Goal: Use online tool/utility: Use online tool/utility

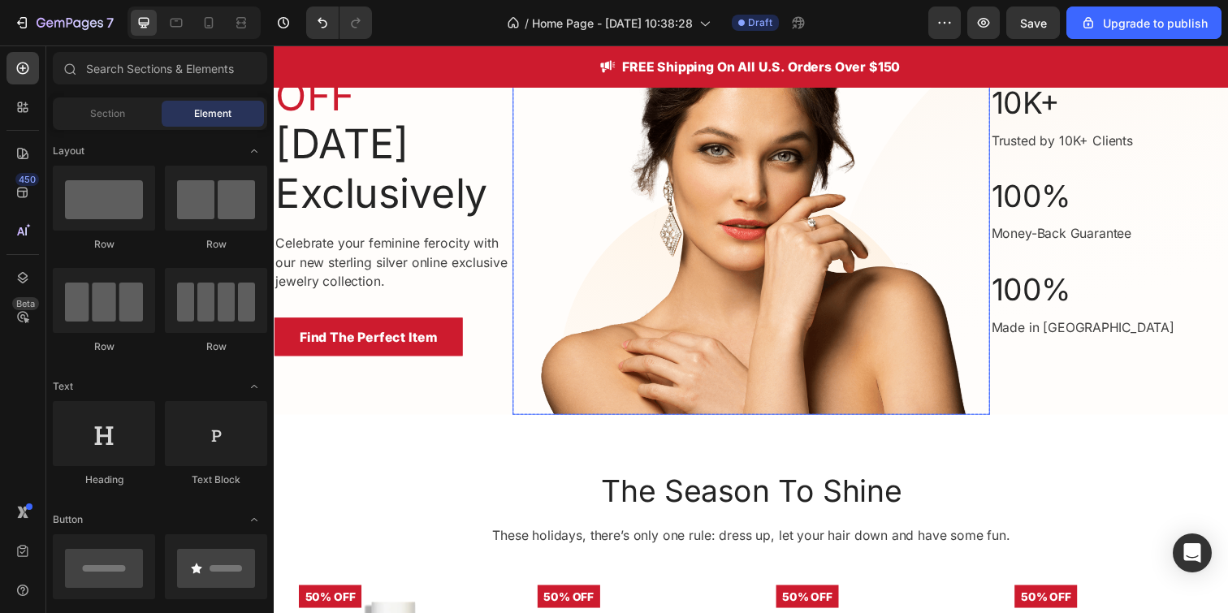
scroll to position [581, 0]
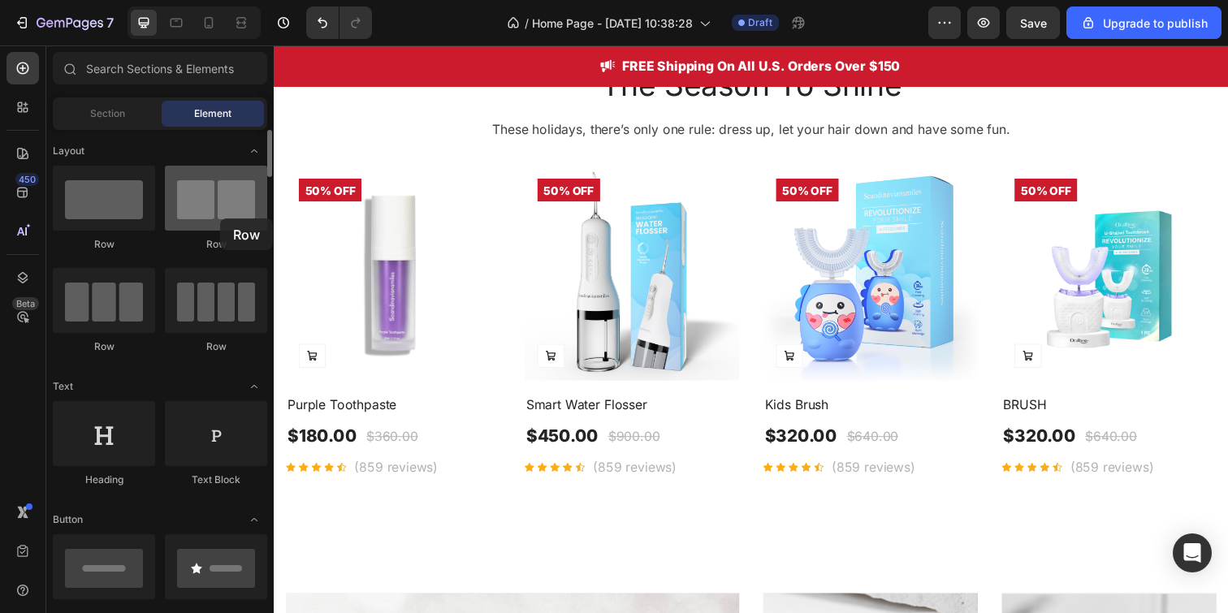
click at [220, 219] on div at bounding box center [216, 198] width 102 height 65
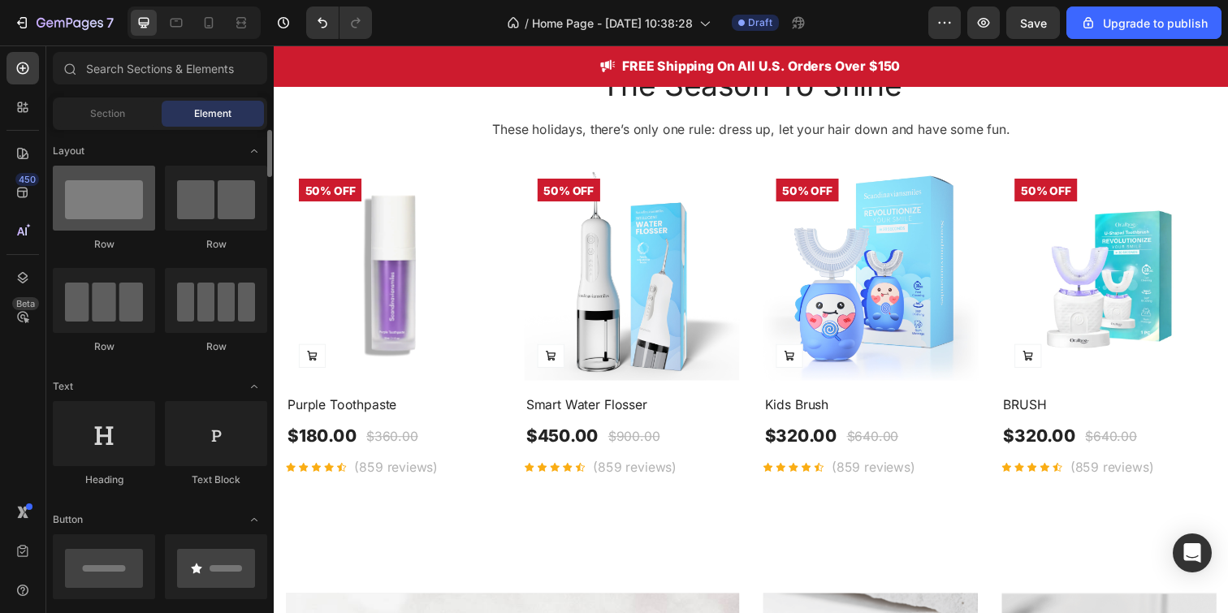
click at [108, 212] on div at bounding box center [104, 198] width 102 height 65
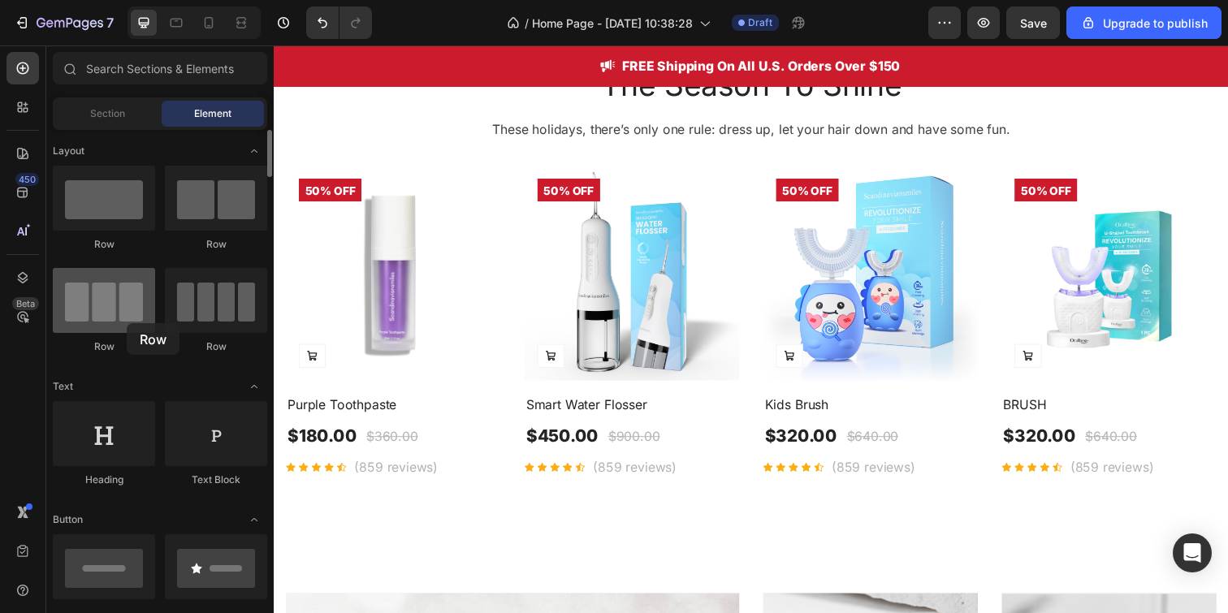
click at [127, 323] on div at bounding box center [104, 300] width 102 height 65
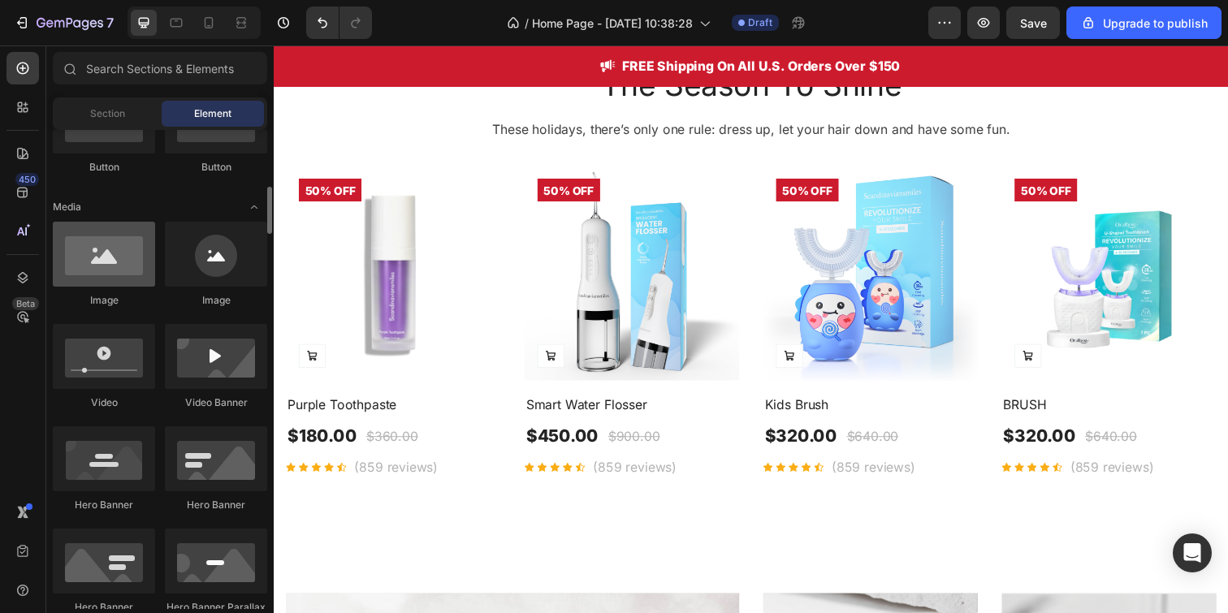
scroll to position [509, 0]
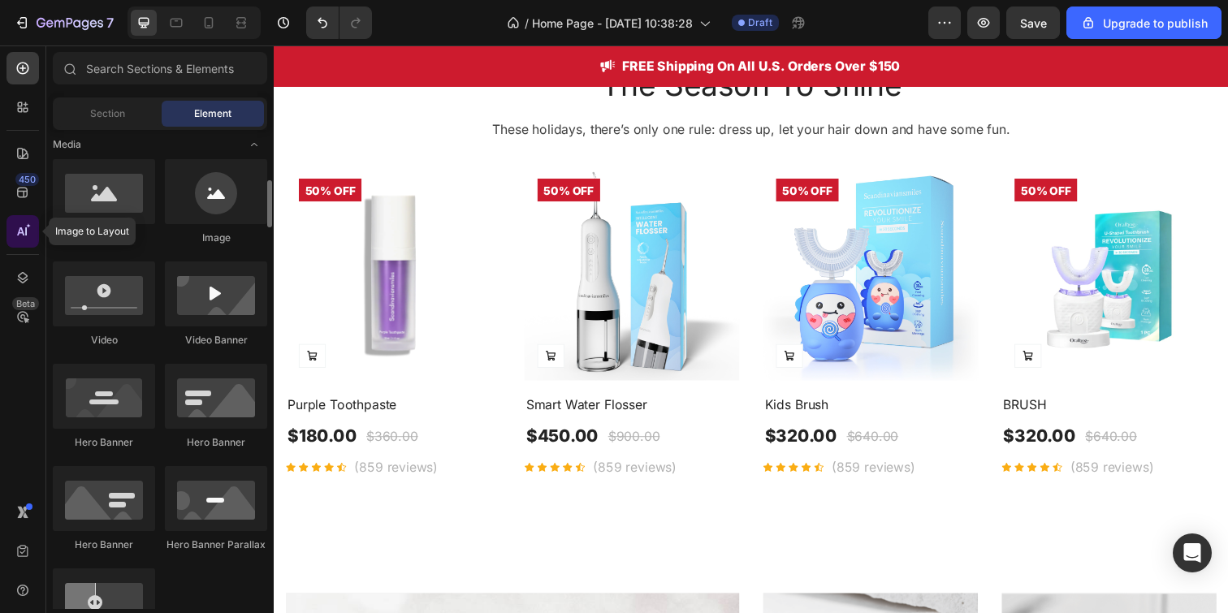
click at [28, 232] on icon at bounding box center [23, 231] width 16 height 16
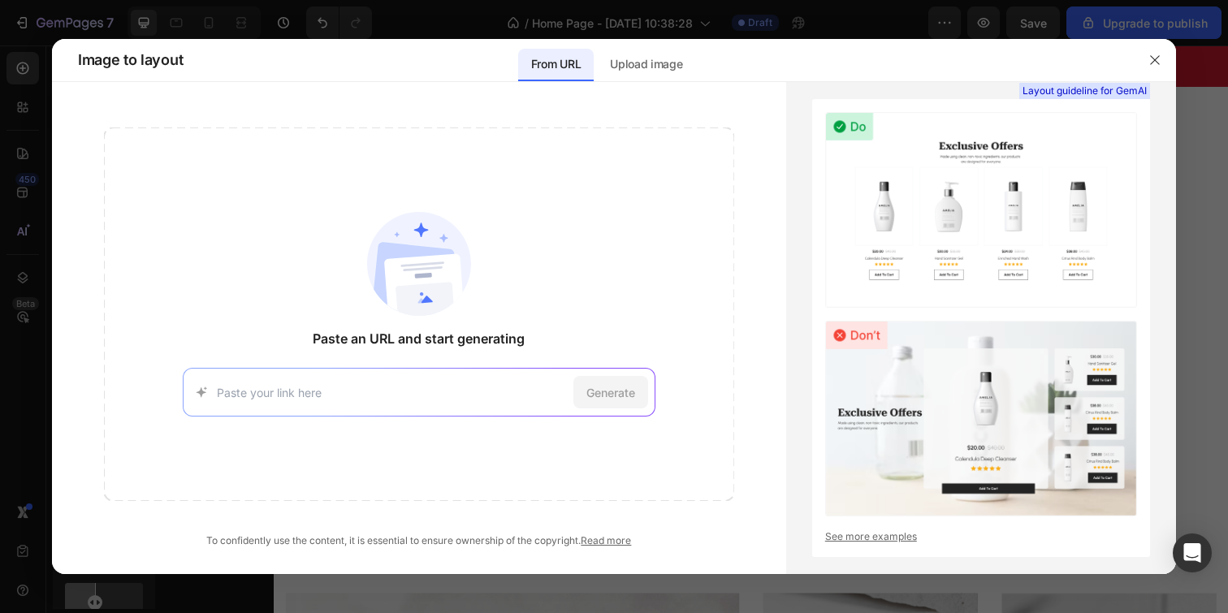
click at [404, 397] on input at bounding box center [392, 392] width 350 height 17
click at [394, 401] on div "Generate" at bounding box center [419, 392] width 473 height 49
click at [460, 389] on input at bounding box center [392, 392] width 350 height 17
paste input "[URL][DOMAIN_NAME]"
type input "[URL][DOMAIN_NAME]"
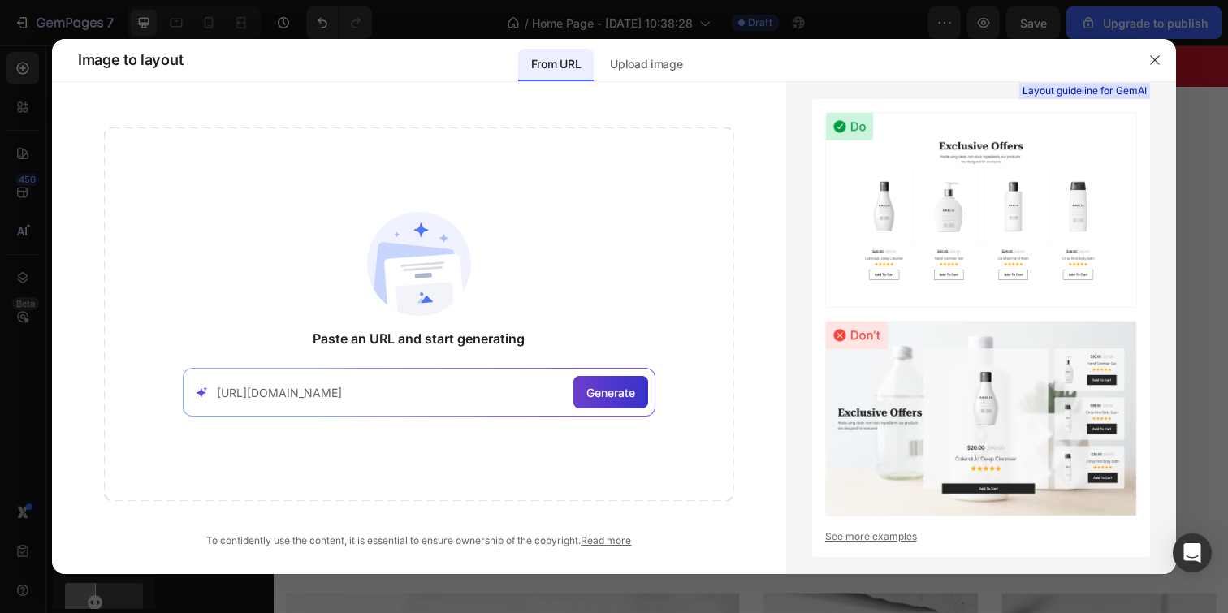
click at [625, 395] on span "Generate" at bounding box center [611, 392] width 49 height 17
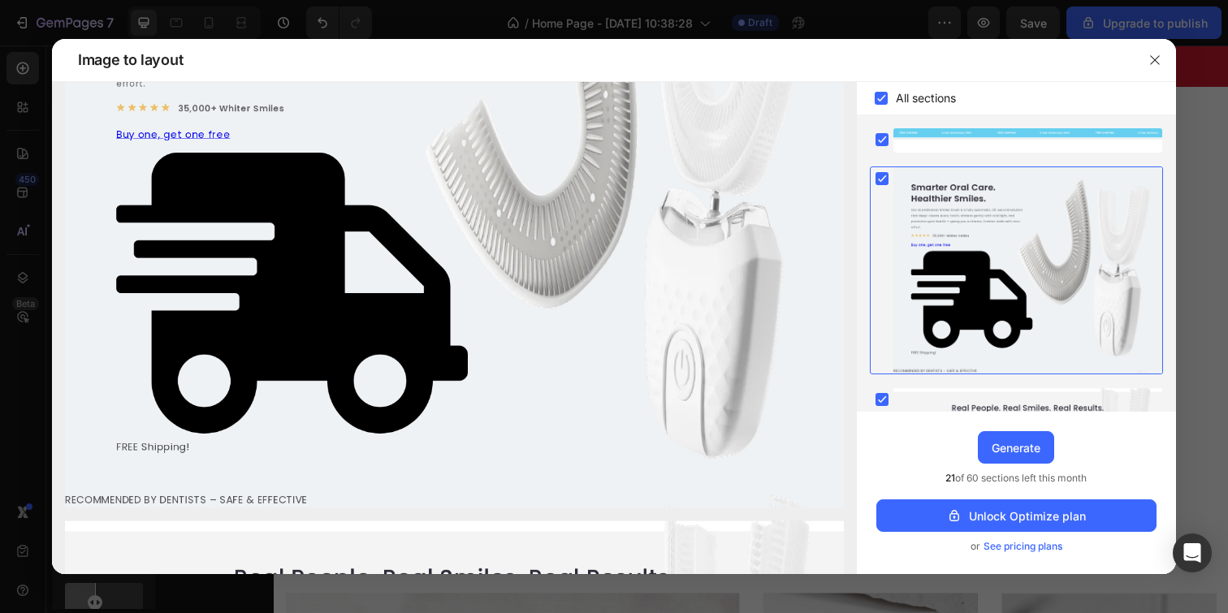
scroll to position [253, 0]
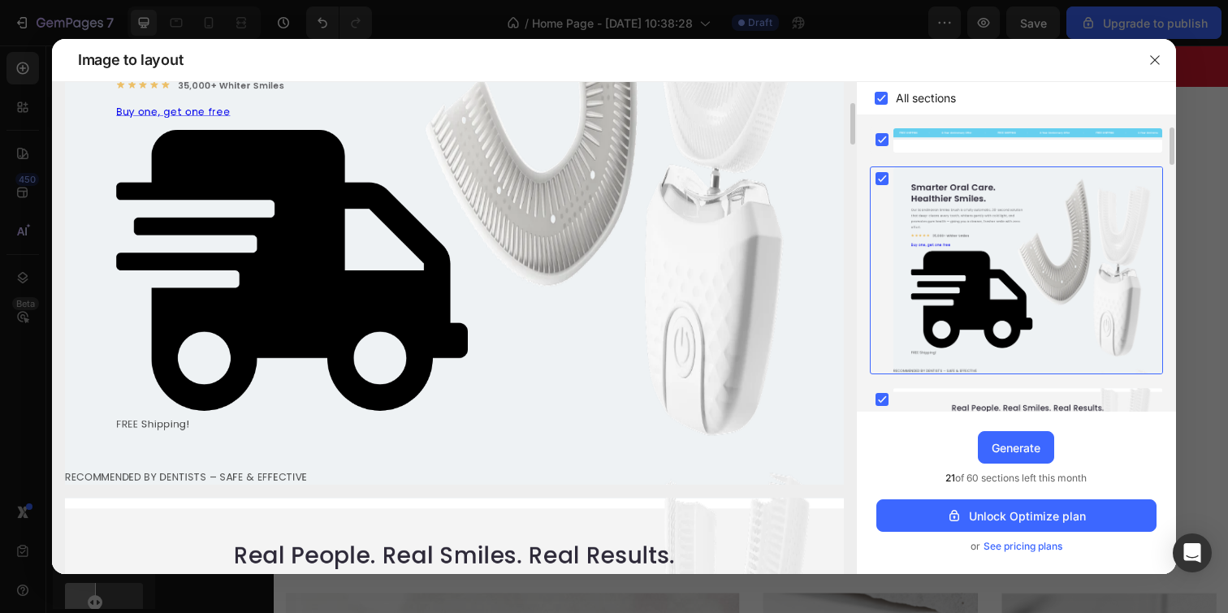
click at [883, 178] on icon at bounding box center [882, 178] width 7 height 6
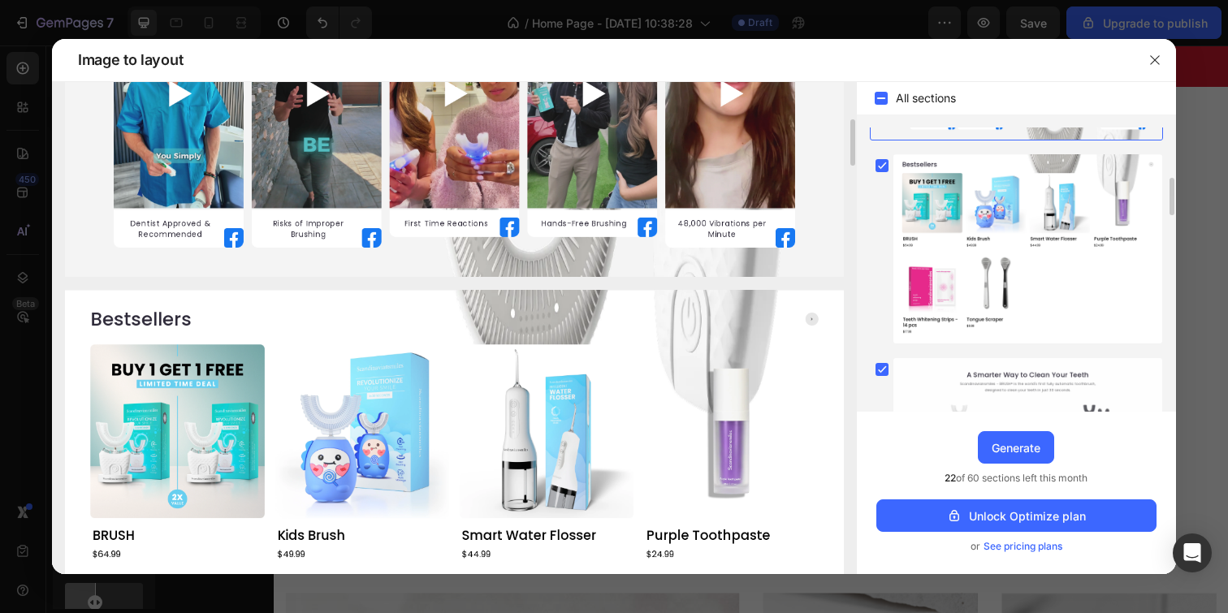
scroll to position [277, 0]
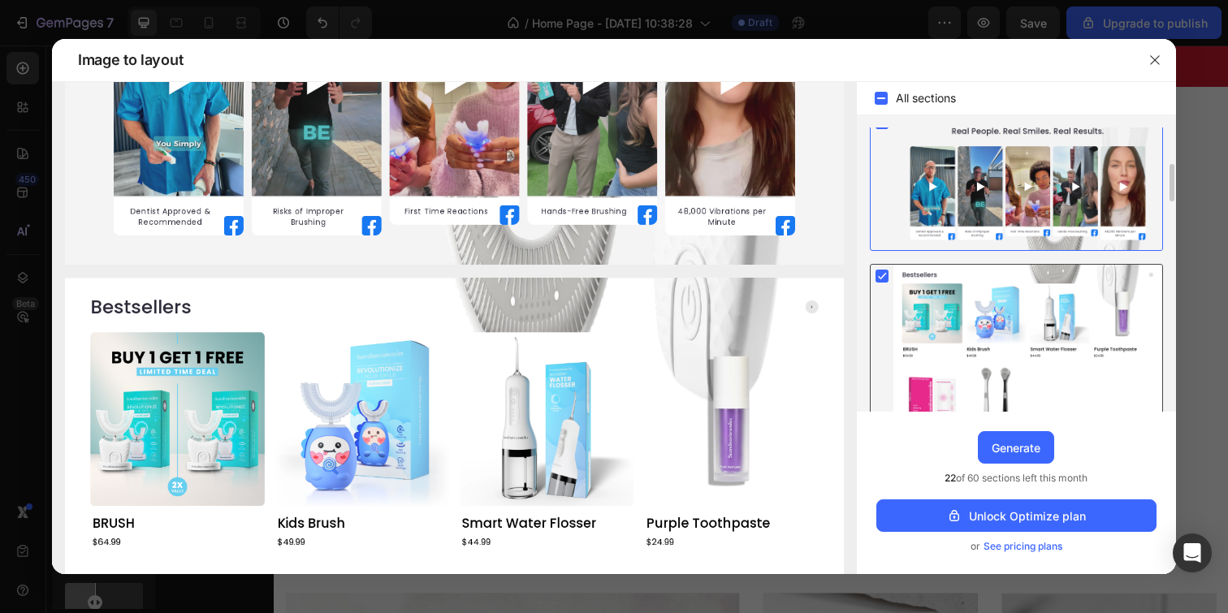
click at [882, 279] on rect at bounding box center [882, 276] width 13 height 13
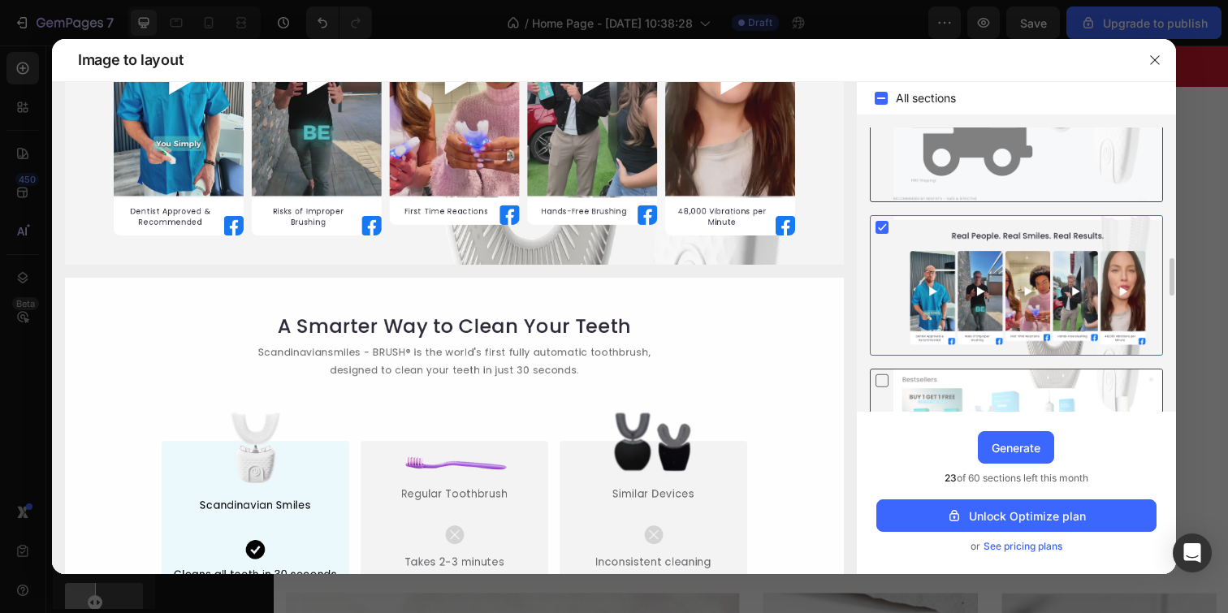
scroll to position [96, 0]
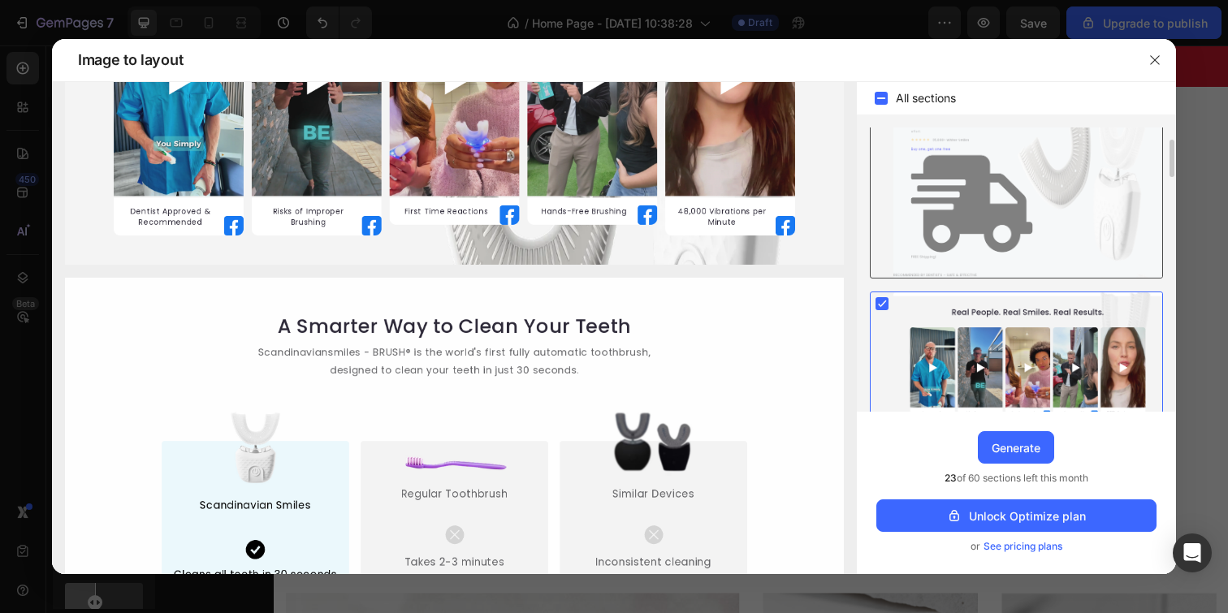
click at [884, 307] on rect at bounding box center [882, 303] width 13 height 13
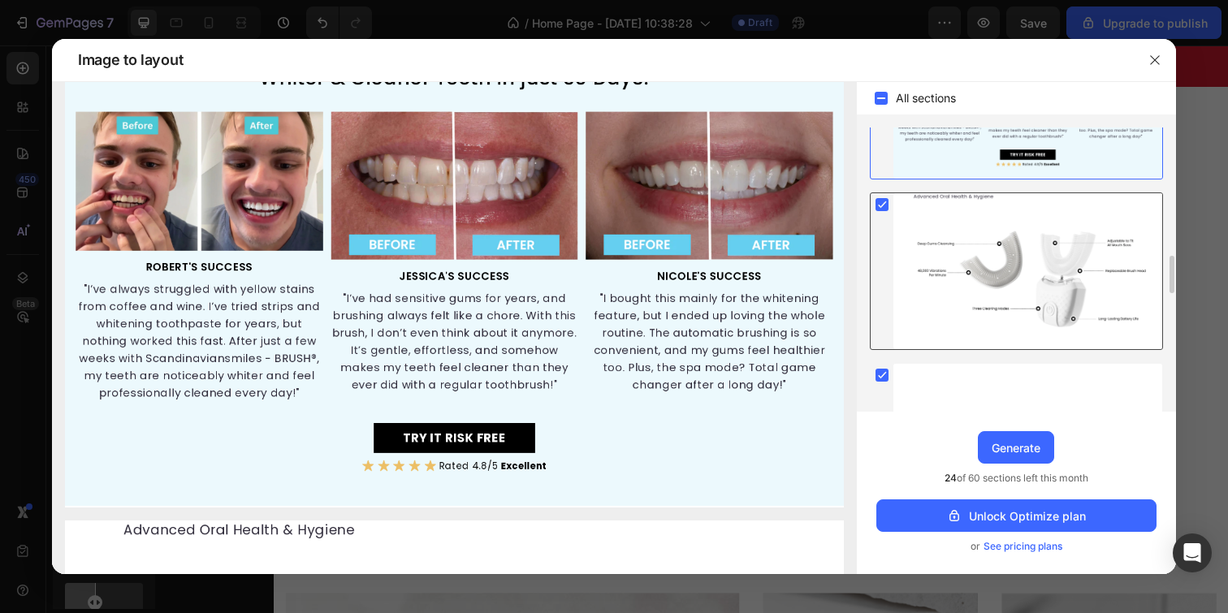
scroll to position [987, 0]
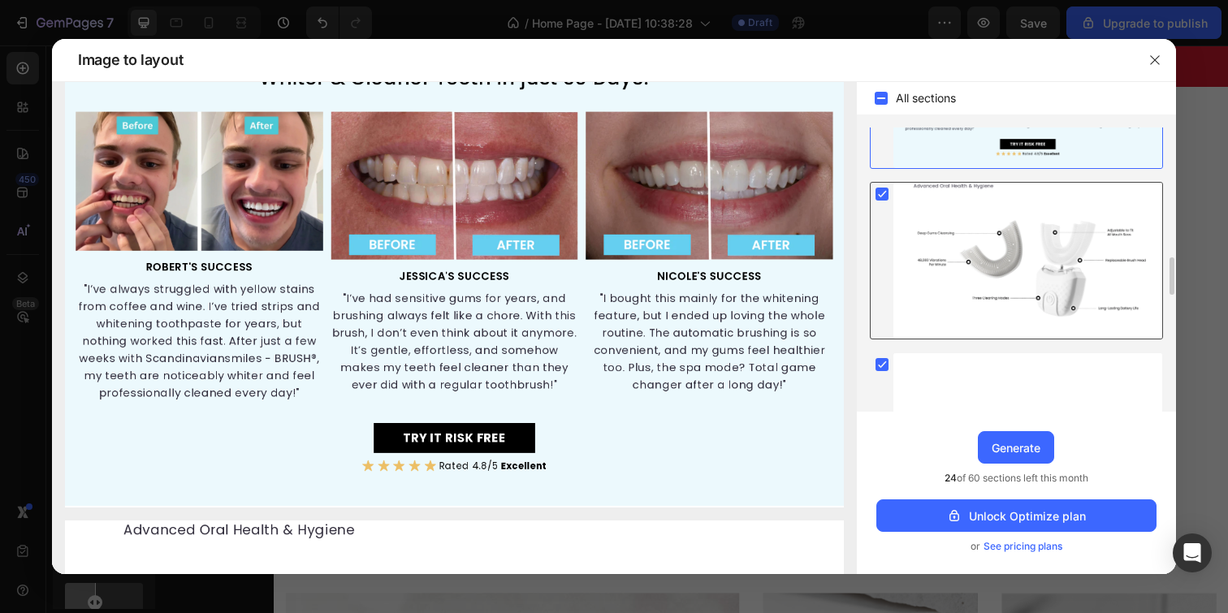
click at [1040, 224] on div at bounding box center [1028, 261] width 269 height 156
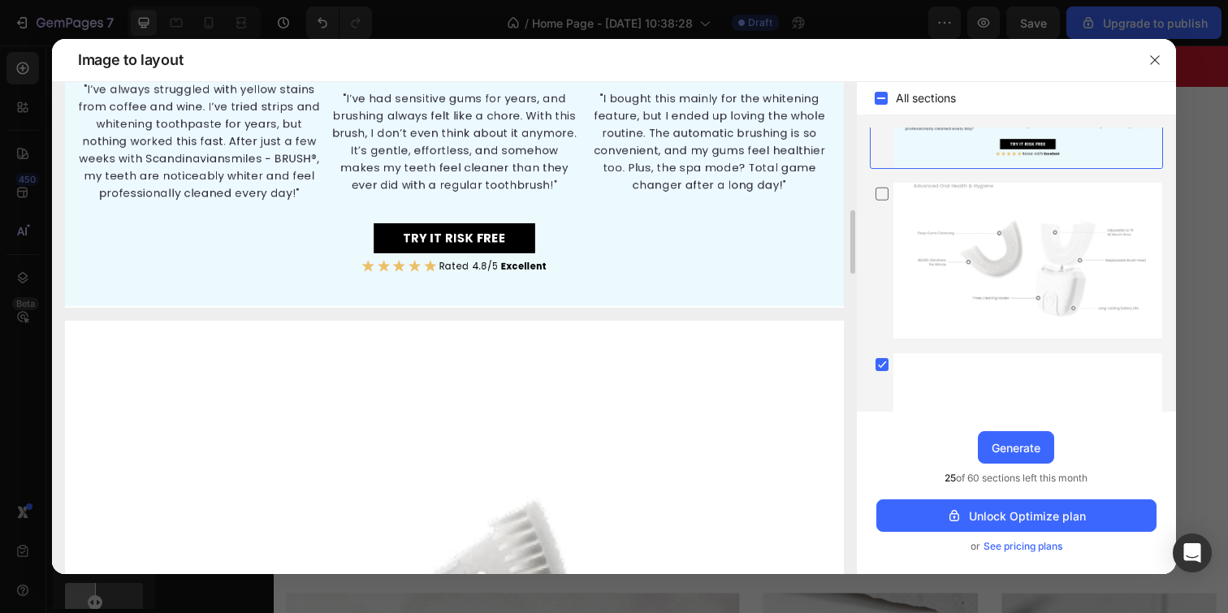
scroll to position [1049, 0]
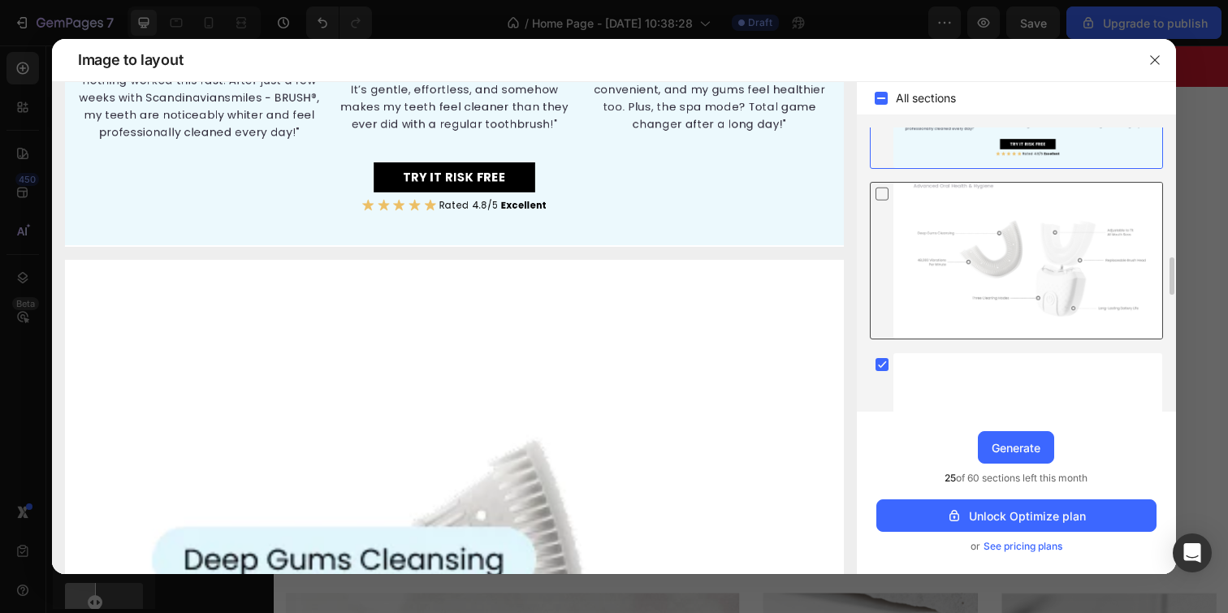
click at [883, 191] on icon at bounding box center [882, 193] width 16 height 17
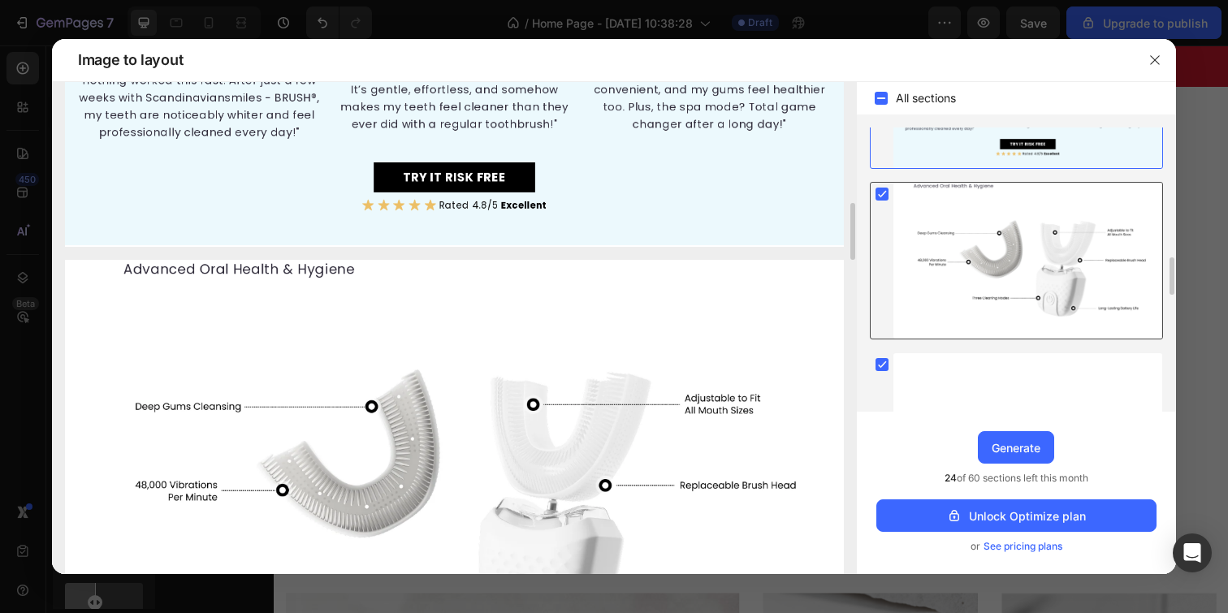
scroll to position [0, 0]
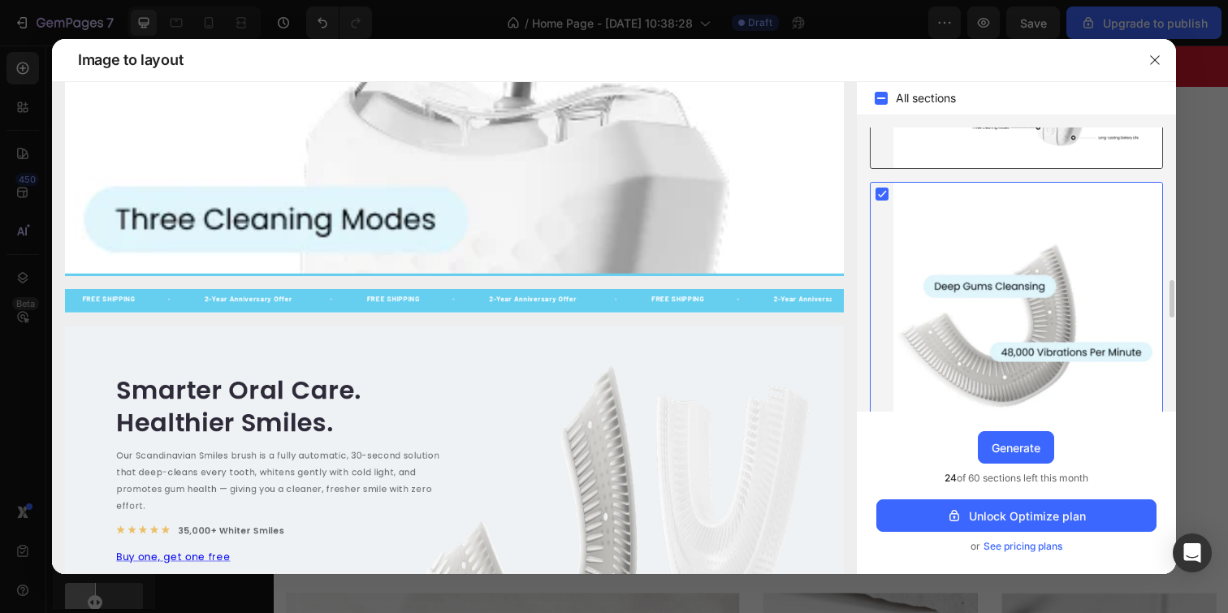
click at [879, 195] on icon at bounding box center [882, 195] width 7 height 6
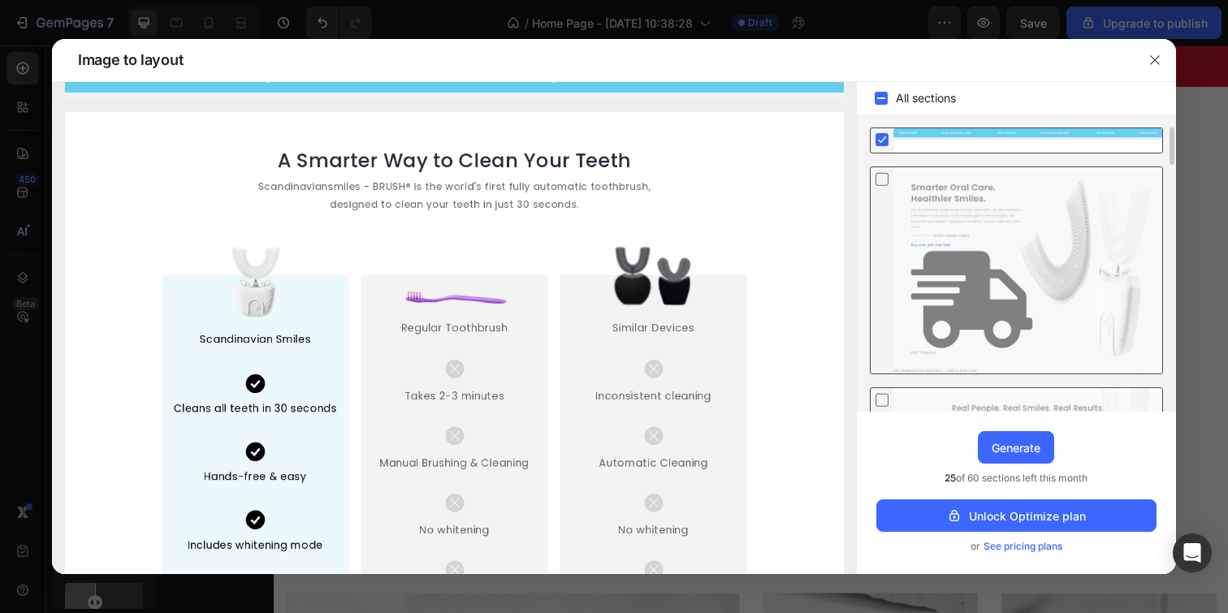
click at [882, 136] on rect at bounding box center [882, 139] width 13 height 13
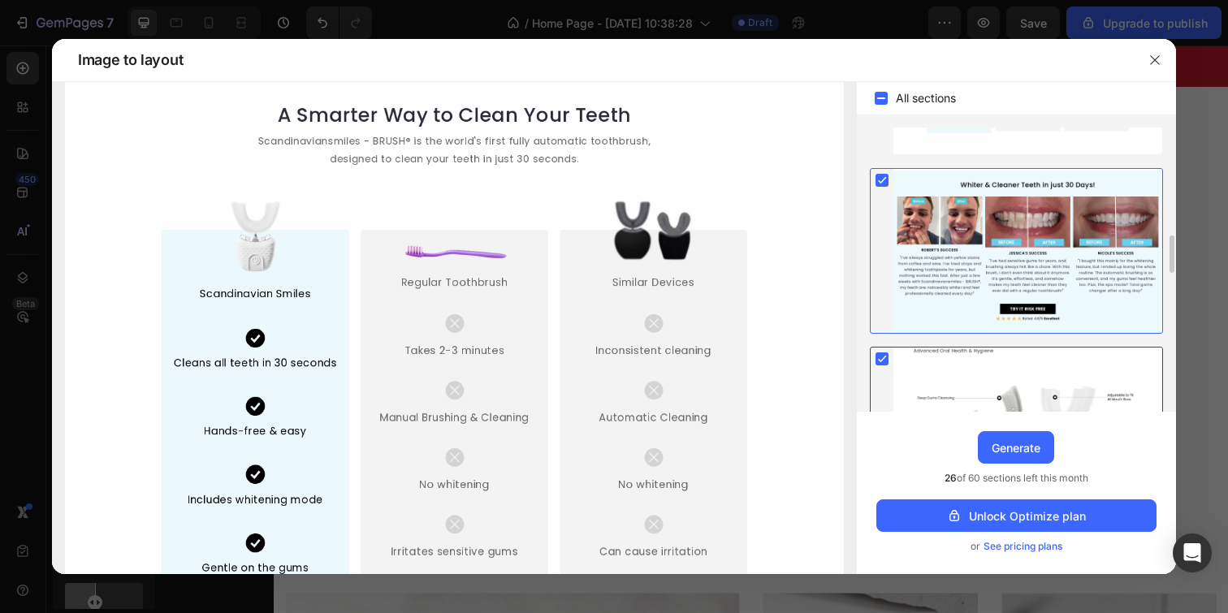
click at [882, 178] on rect at bounding box center [882, 180] width 13 height 13
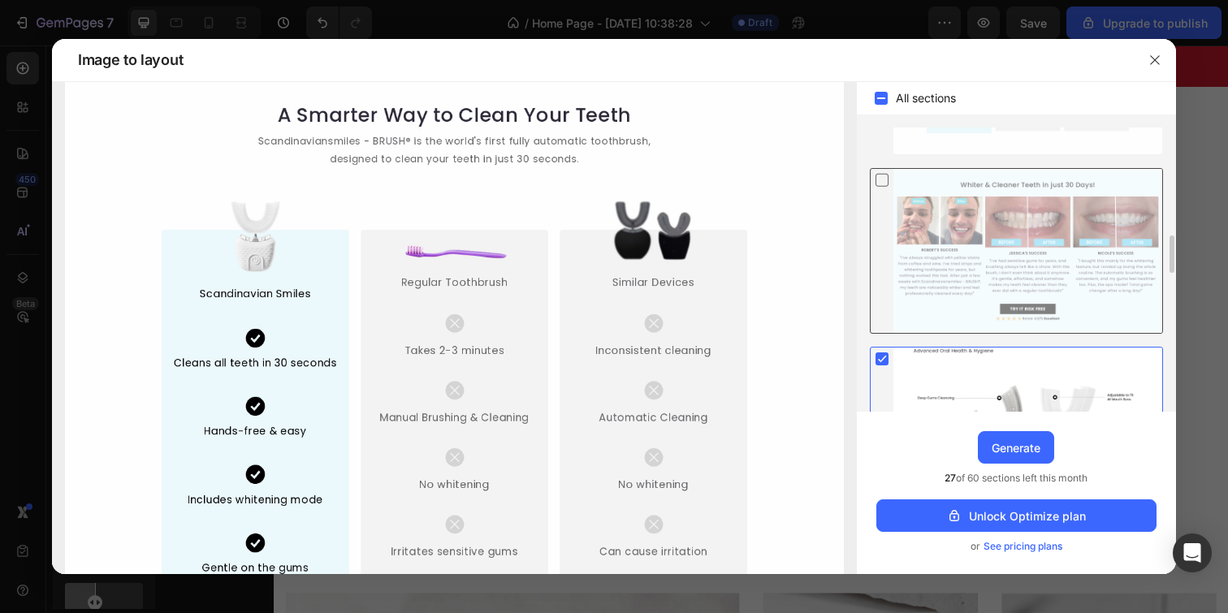
click at [882, 361] on rect at bounding box center [882, 359] width 13 height 13
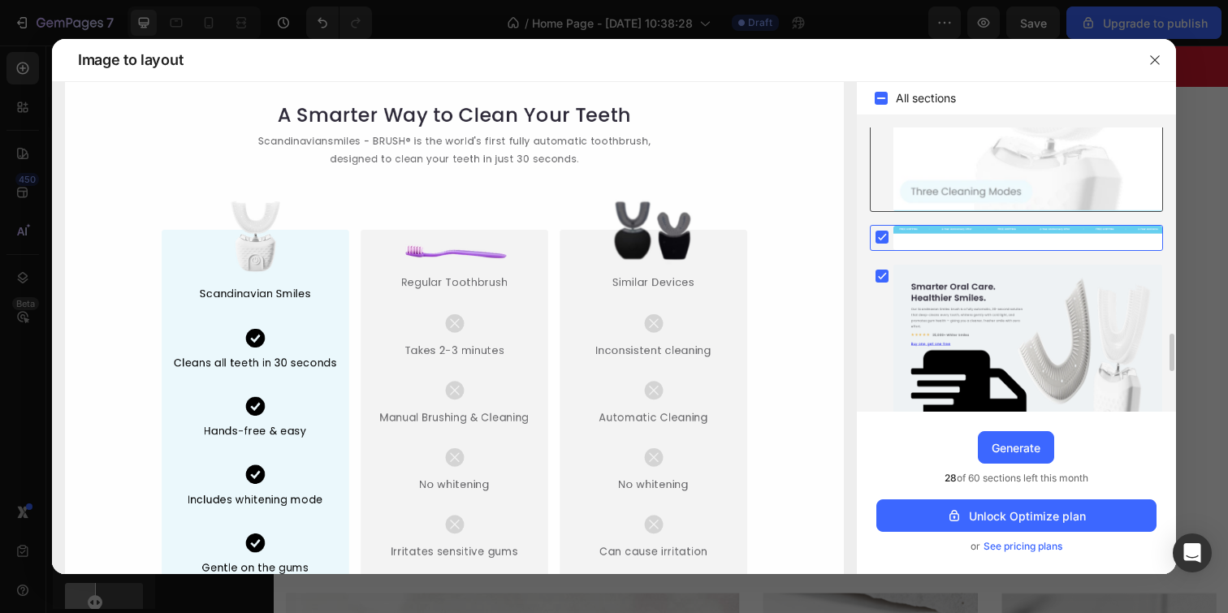
click at [881, 237] on rect at bounding box center [882, 237] width 13 height 13
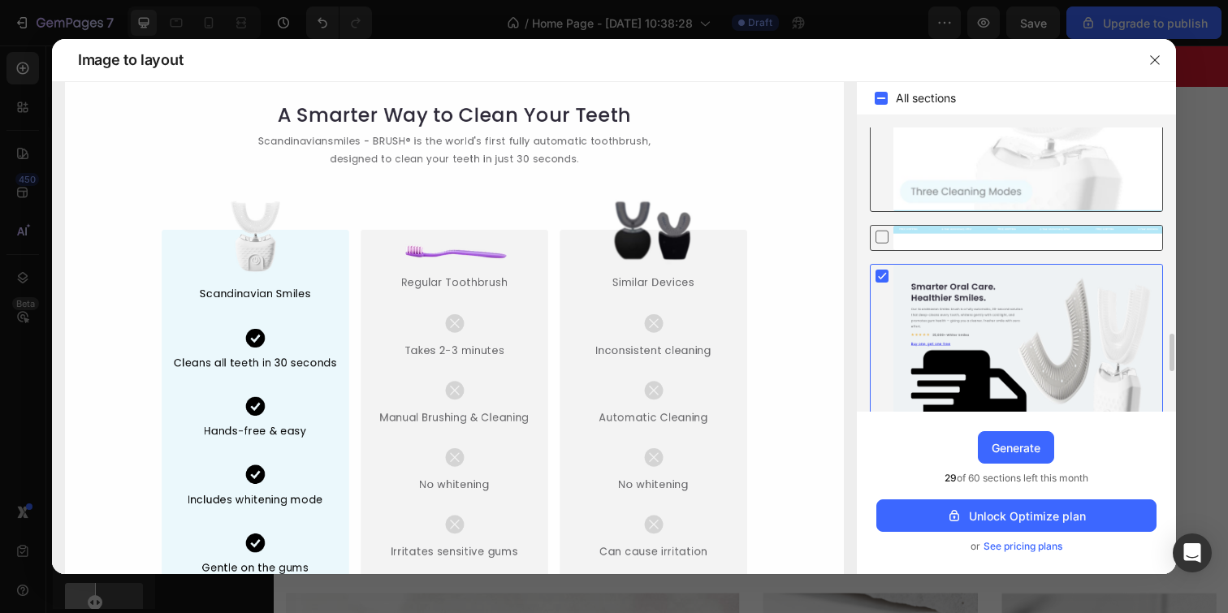
click at [885, 271] on rect at bounding box center [882, 276] width 13 height 13
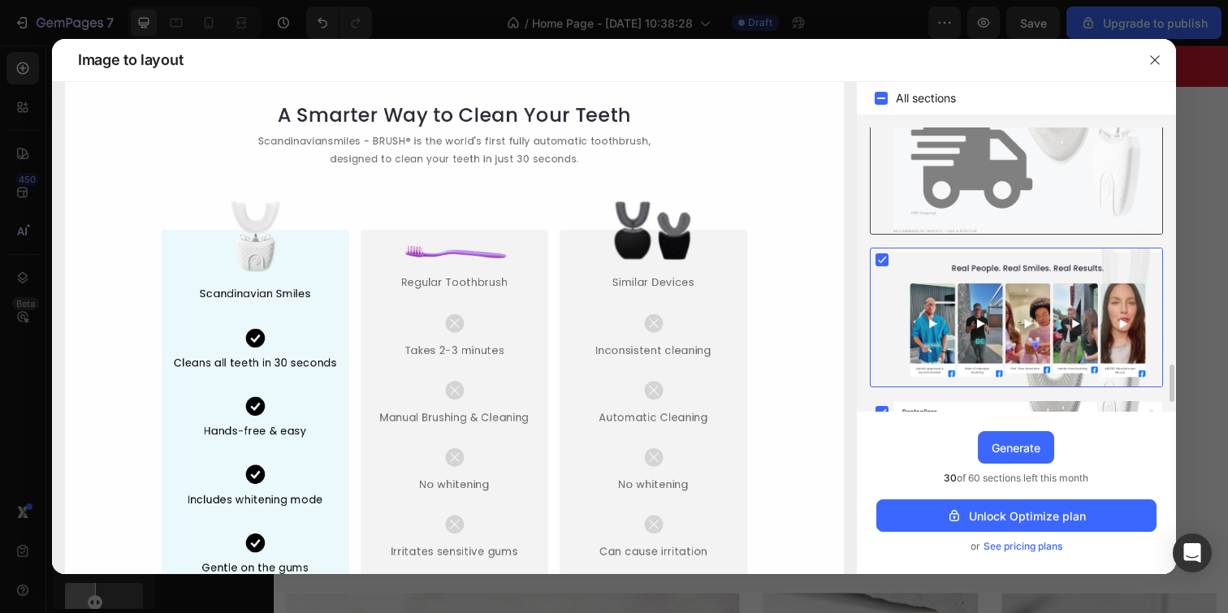
click at [880, 260] on rect at bounding box center [882, 259] width 13 height 13
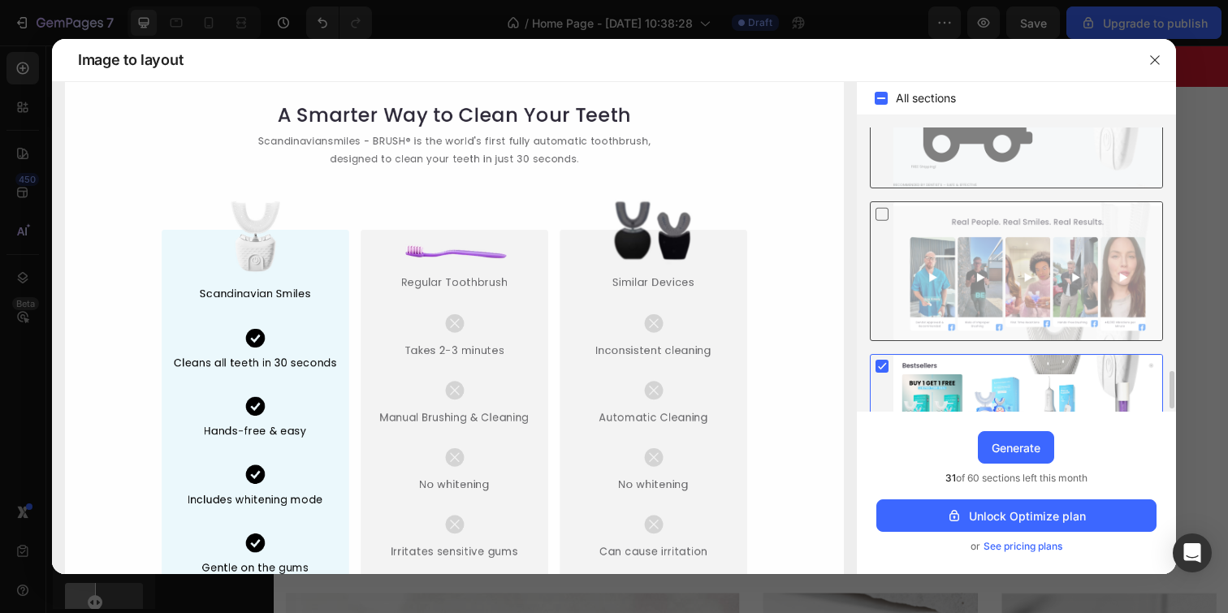
click at [885, 362] on rect at bounding box center [882, 366] width 13 height 13
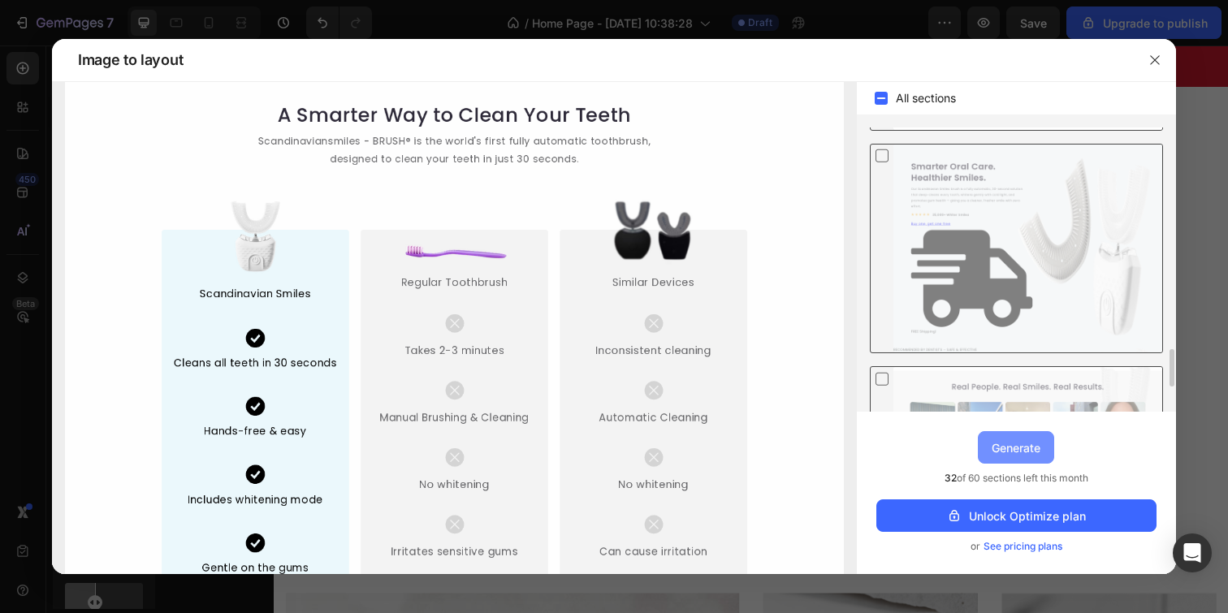
click at [1011, 456] on div "Generate" at bounding box center [1016, 448] width 49 height 17
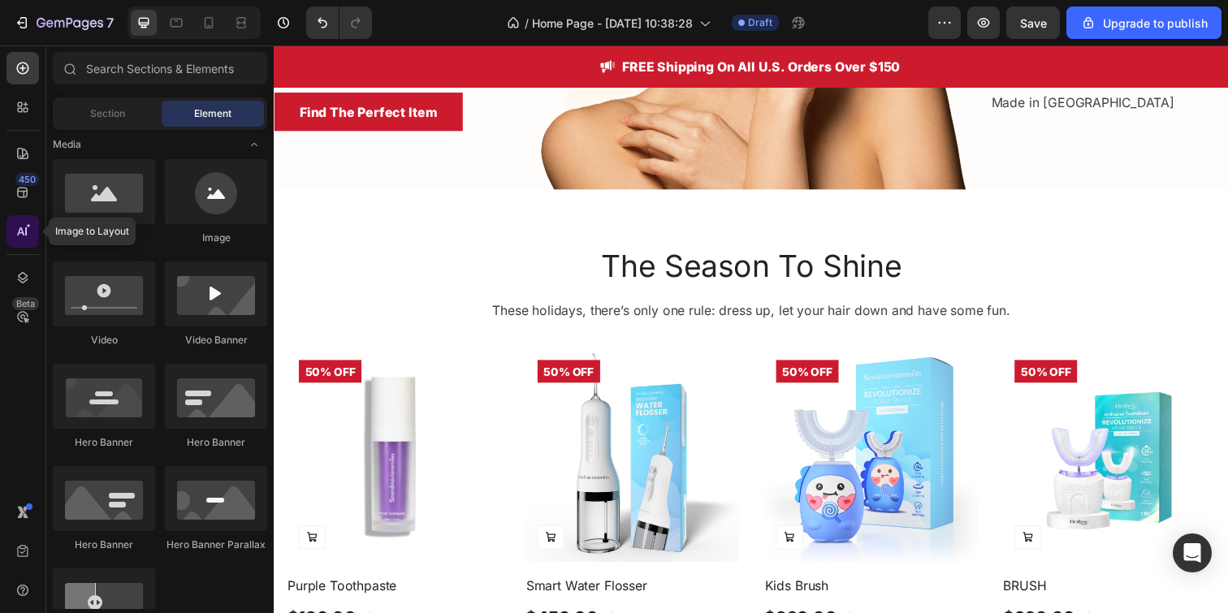
click at [28, 245] on div at bounding box center [22, 231] width 32 height 32
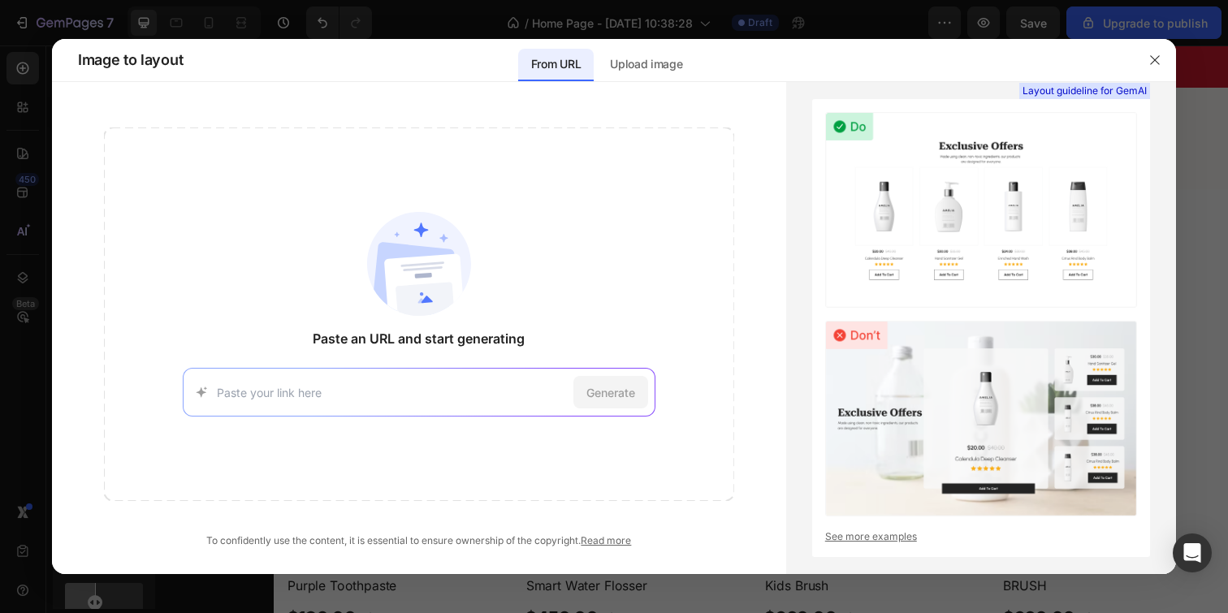
click at [470, 400] on input at bounding box center [392, 392] width 350 height 17
type input "[URL][DOMAIN_NAME]"
click at [622, 399] on span "Generate" at bounding box center [611, 392] width 49 height 17
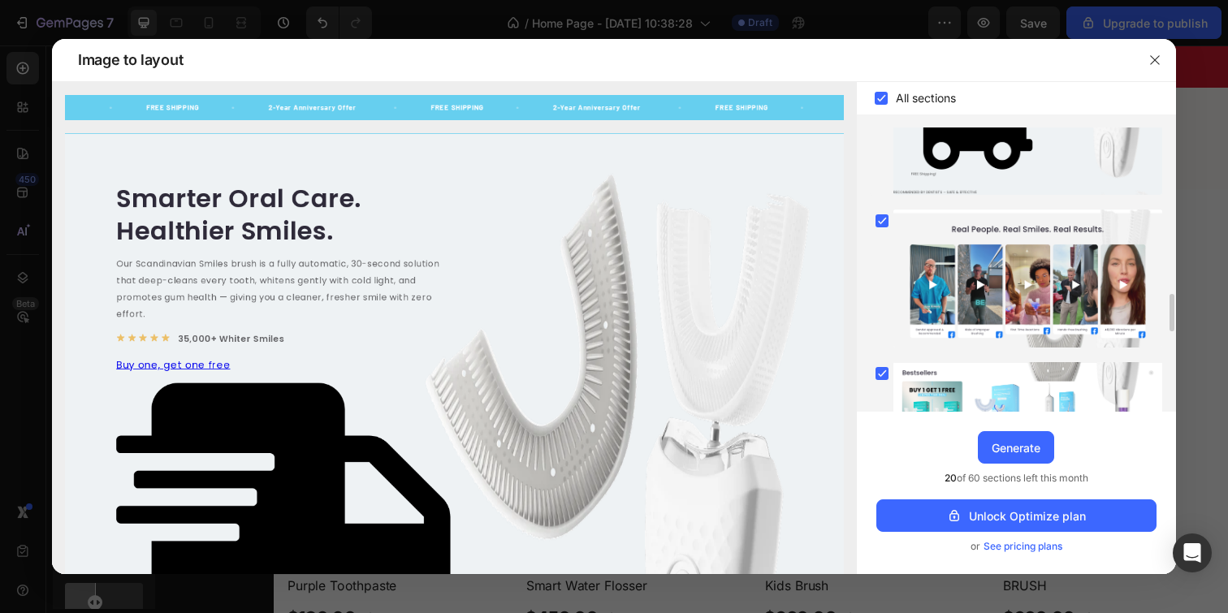
scroll to position [1873, 0]
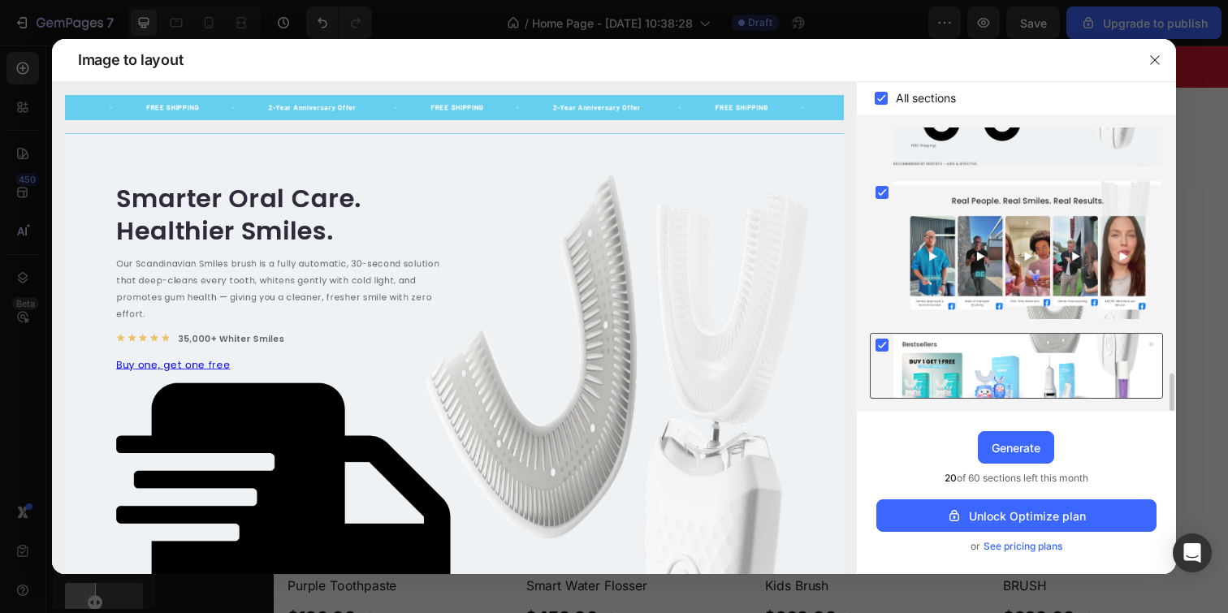
click at [883, 342] on rect at bounding box center [882, 345] width 13 height 13
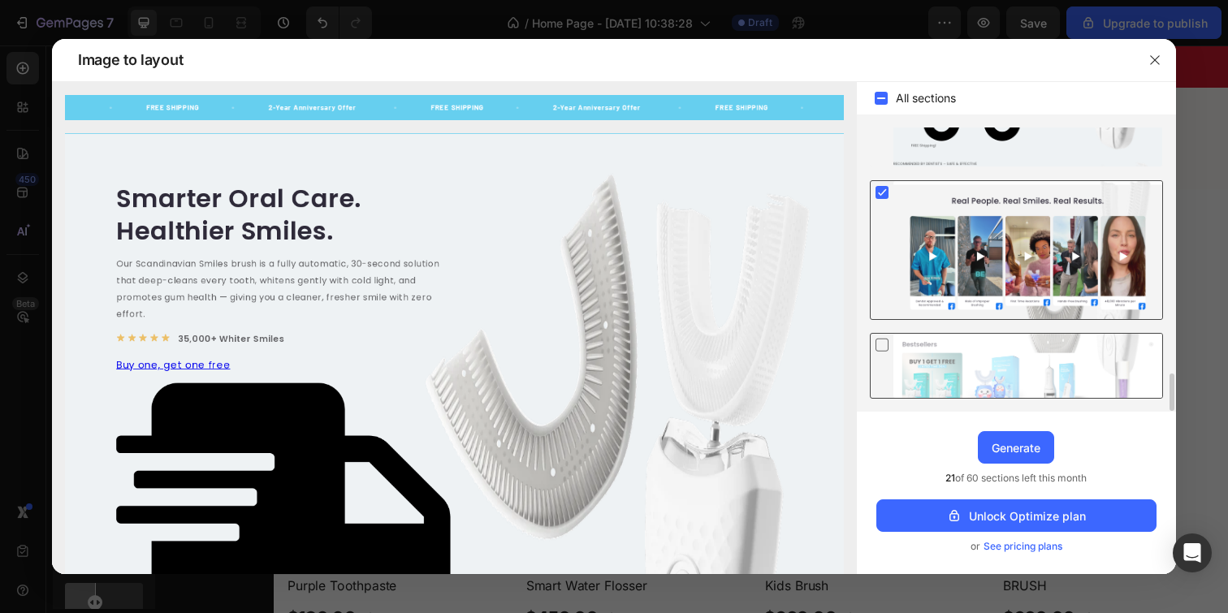
click at [877, 192] on rect at bounding box center [882, 192] width 13 height 13
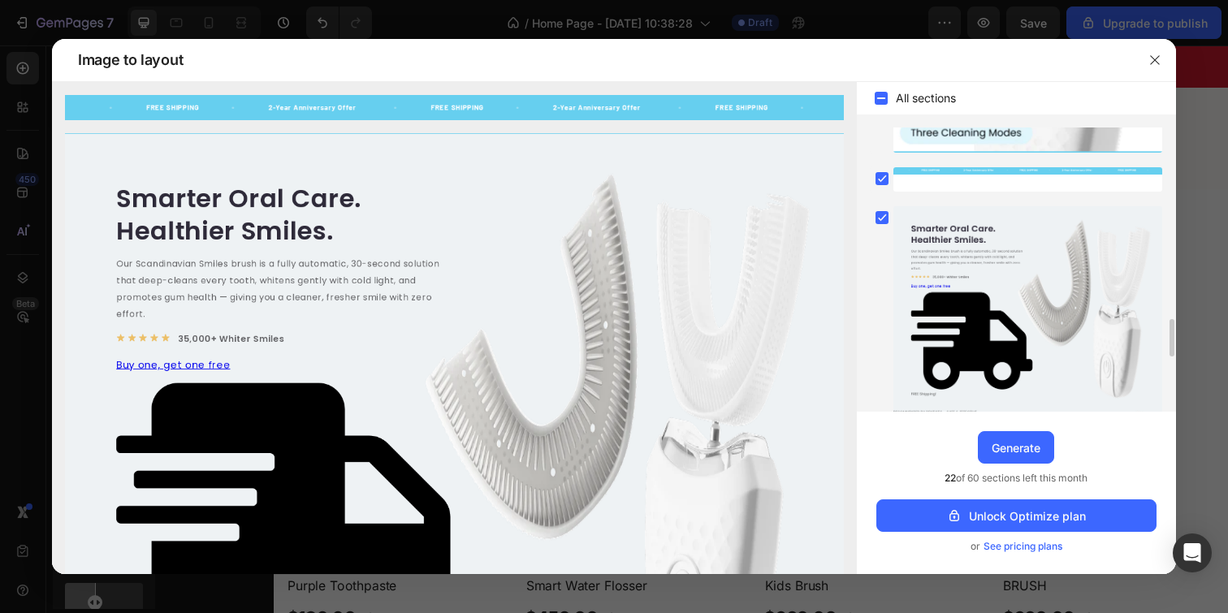
scroll to position [1582, 0]
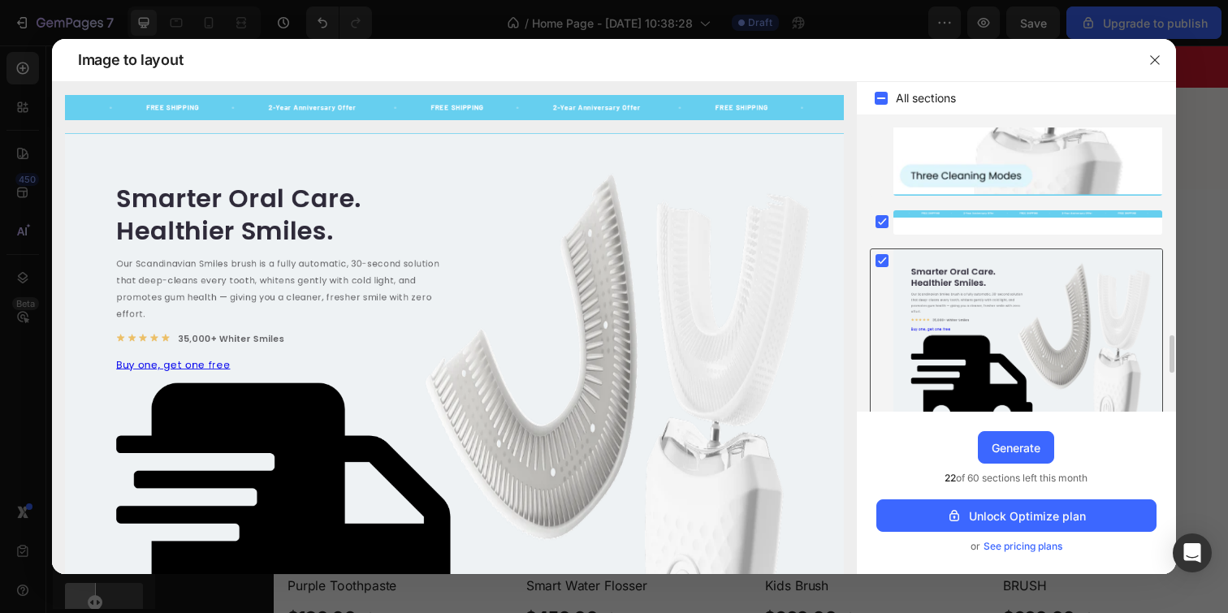
click at [881, 262] on icon at bounding box center [882, 261] width 7 height 6
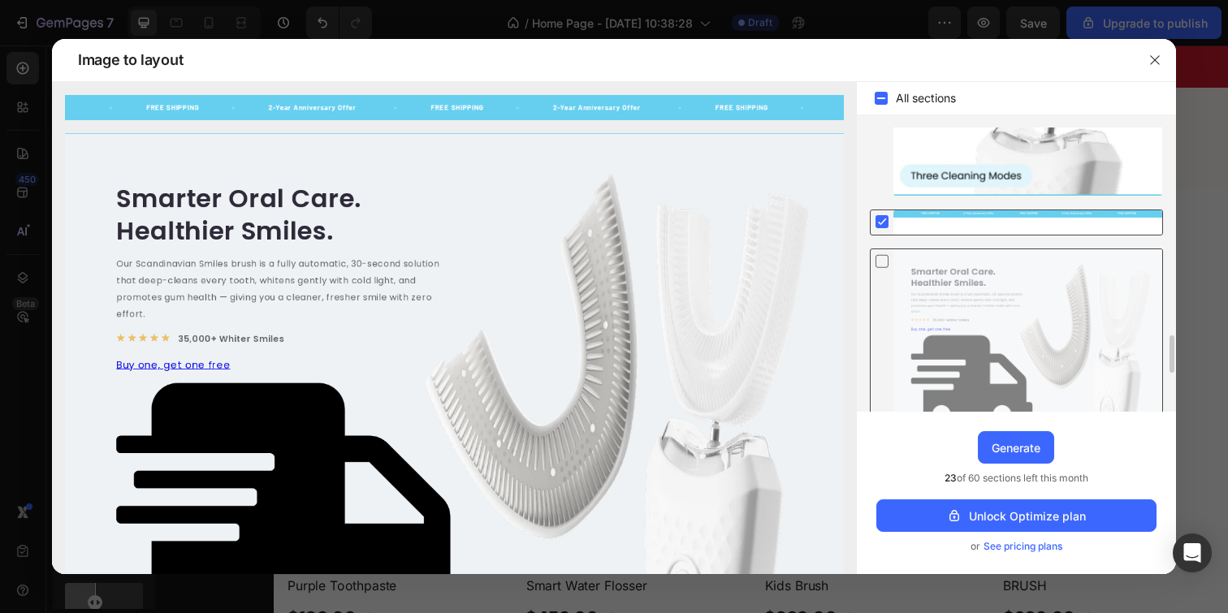
click at [881, 225] on rect at bounding box center [882, 221] width 13 height 13
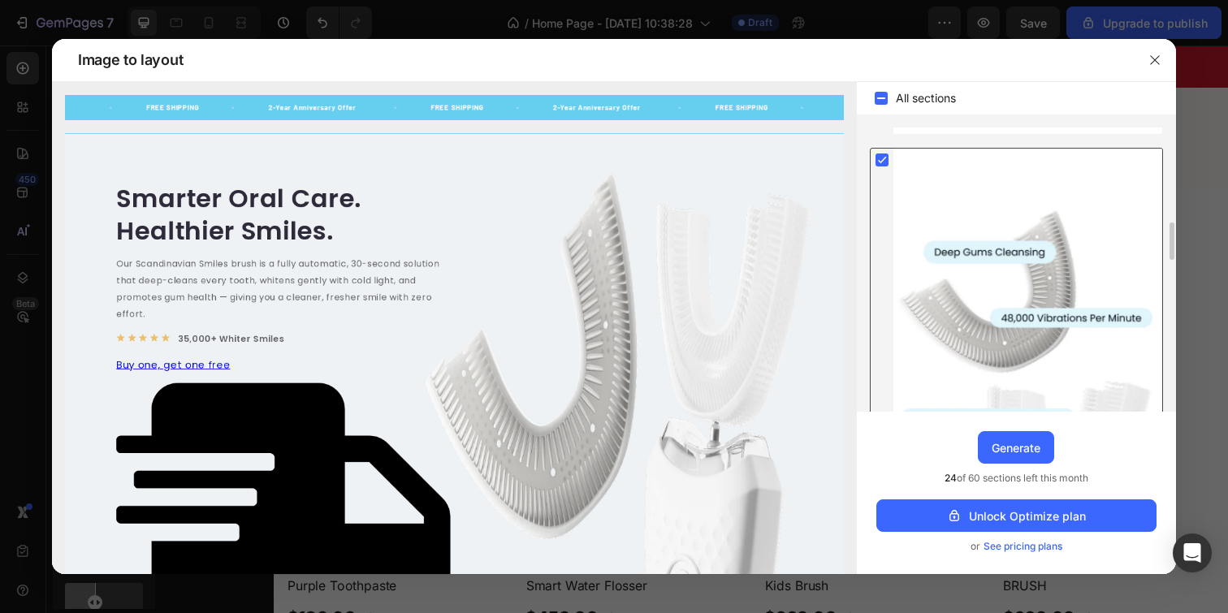
scroll to position [1115, 0]
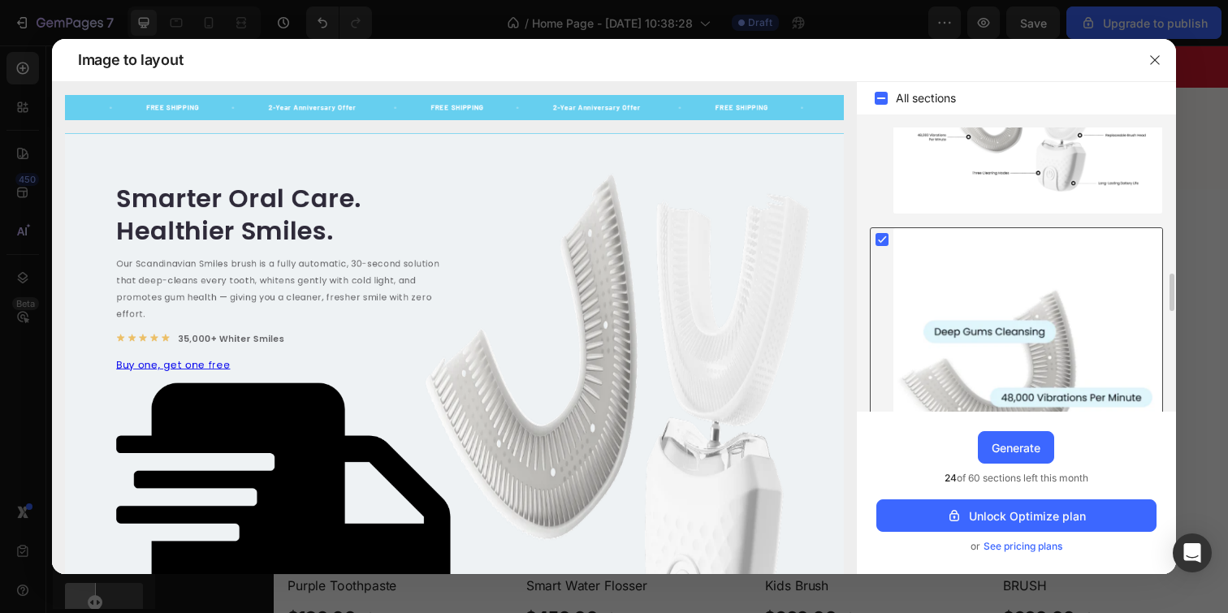
click at [882, 243] on rect at bounding box center [882, 239] width 13 height 13
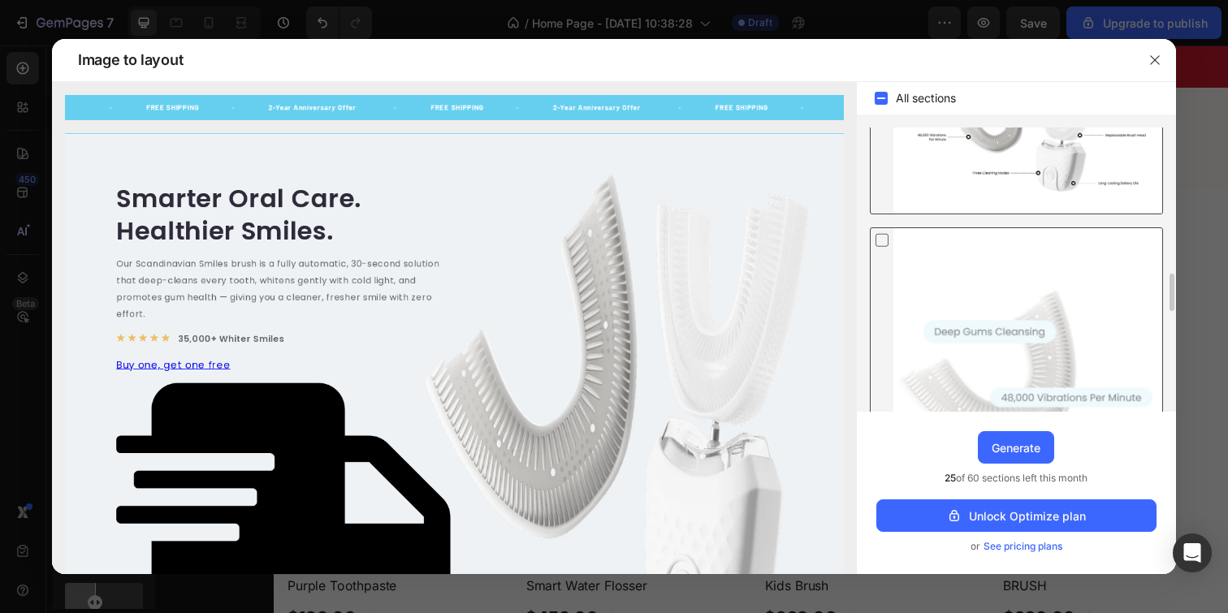
click at [1015, 133] on div at bounding box center [1028, 136] width 269 height 156
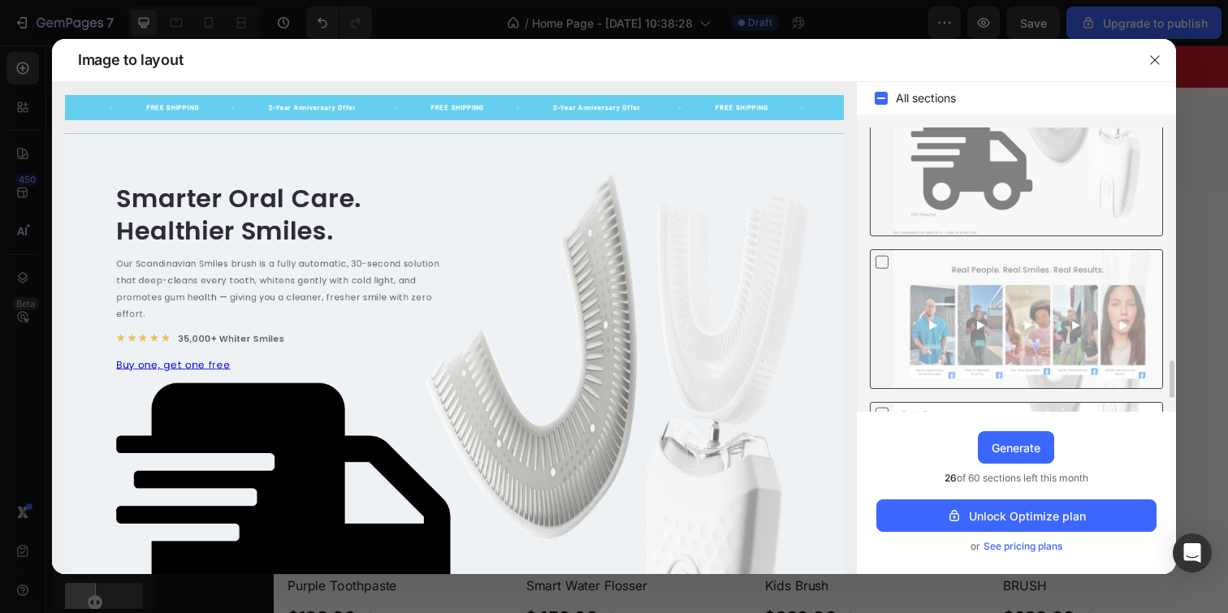
scroll to position [1829, 0]
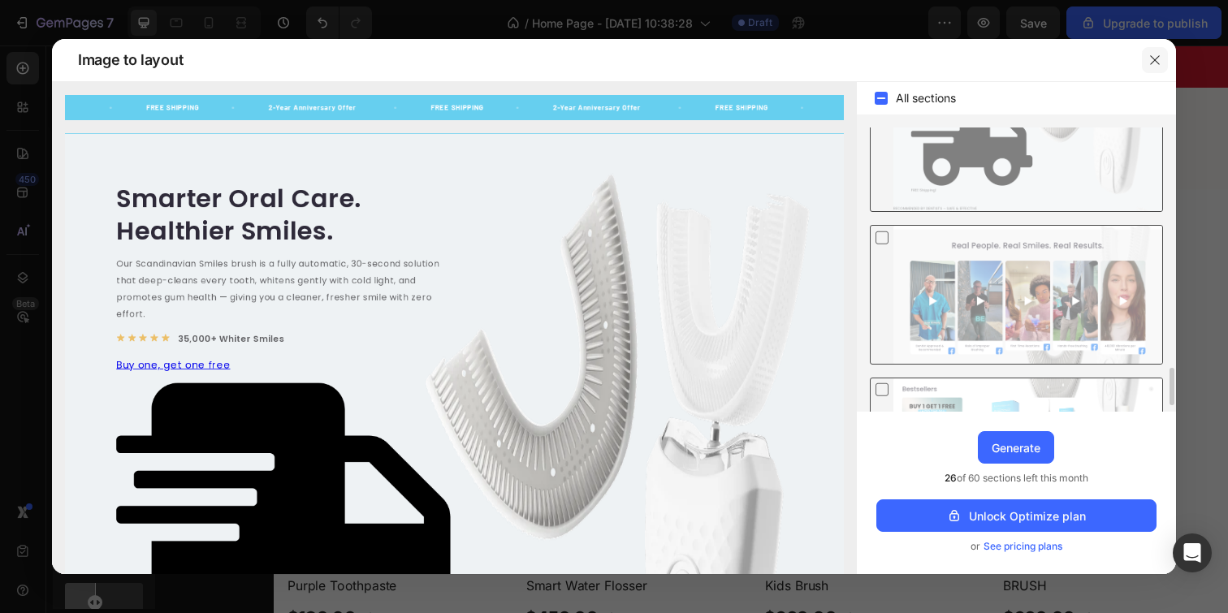
click at [1158, 57] on icon "button" at bounding box center [1155, 60] width 13 height 13
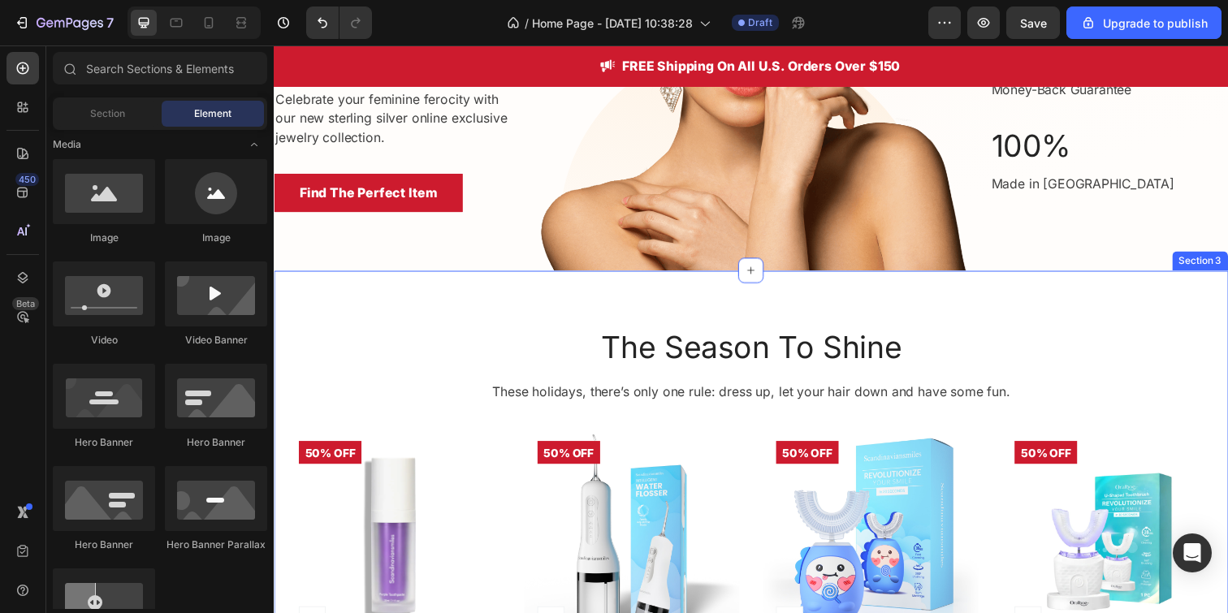
scroll to position [0, 0]
